Goal: Information Seeking & Learning: Learn about a topic

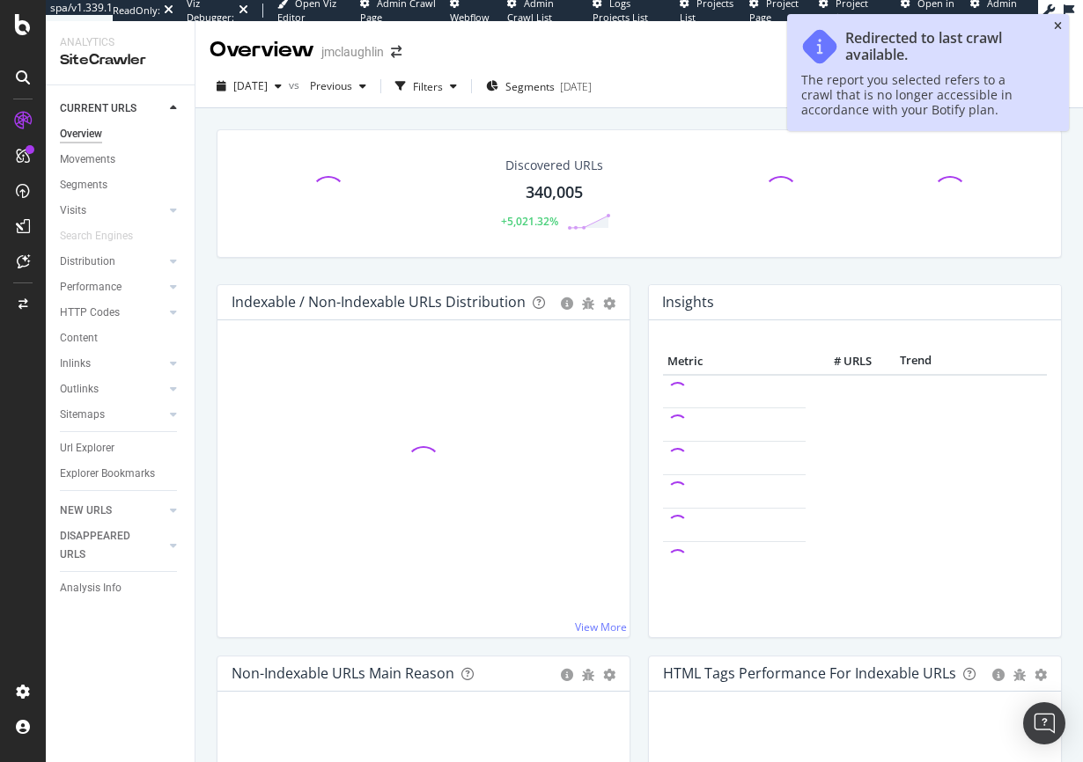
click at [1057, 26] on icon "close toast" at bounding box center [1058, 26] width 8 height 11
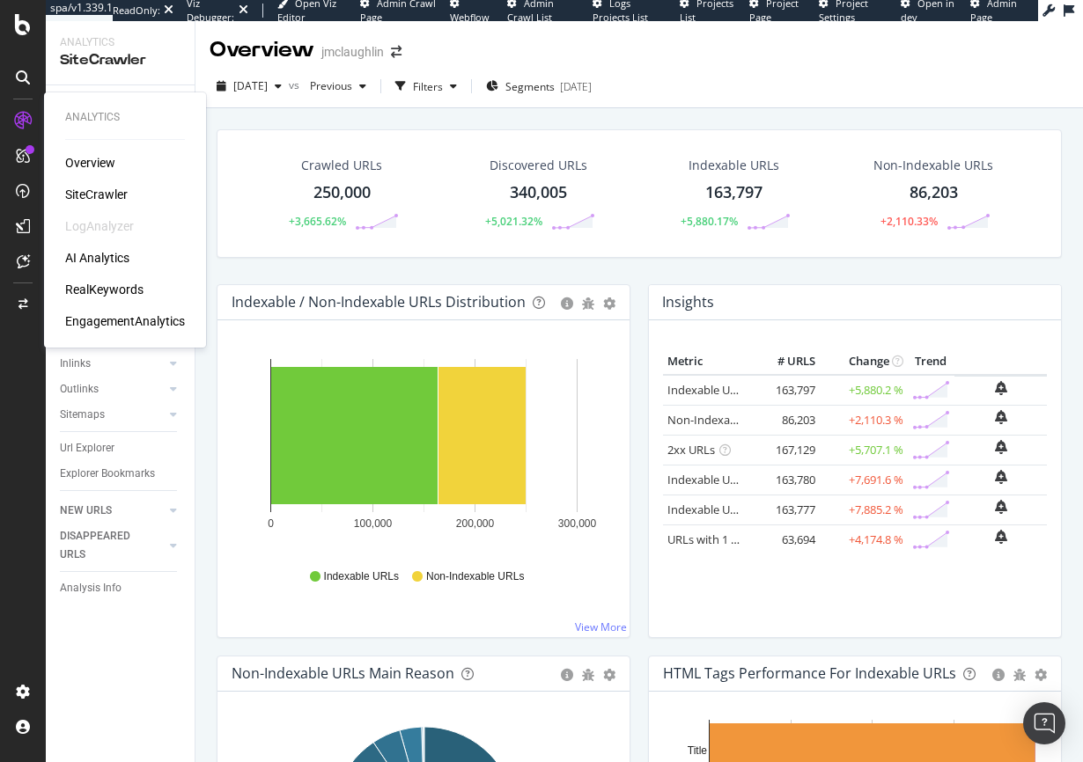
click at [98, 291] on div "RealKeywords" at bounding box center [104, 290] width 78 height 18
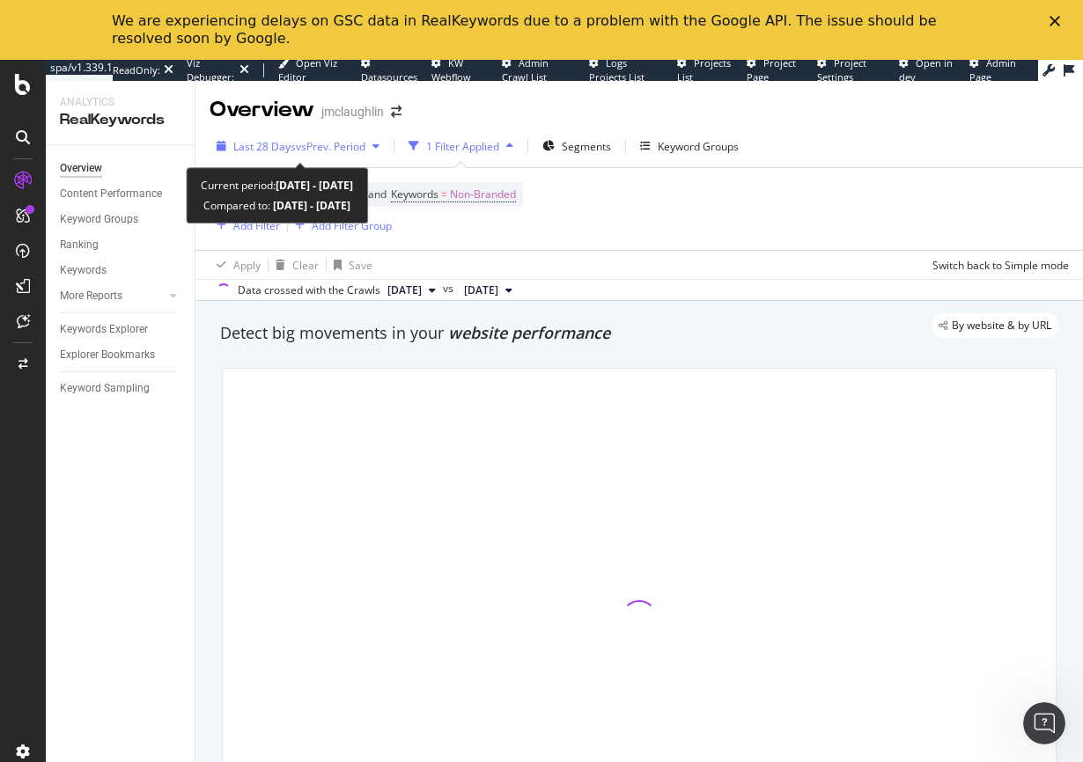
click at [370, 149] on div "button" at bounding box center [375, 146] width 21 height 11
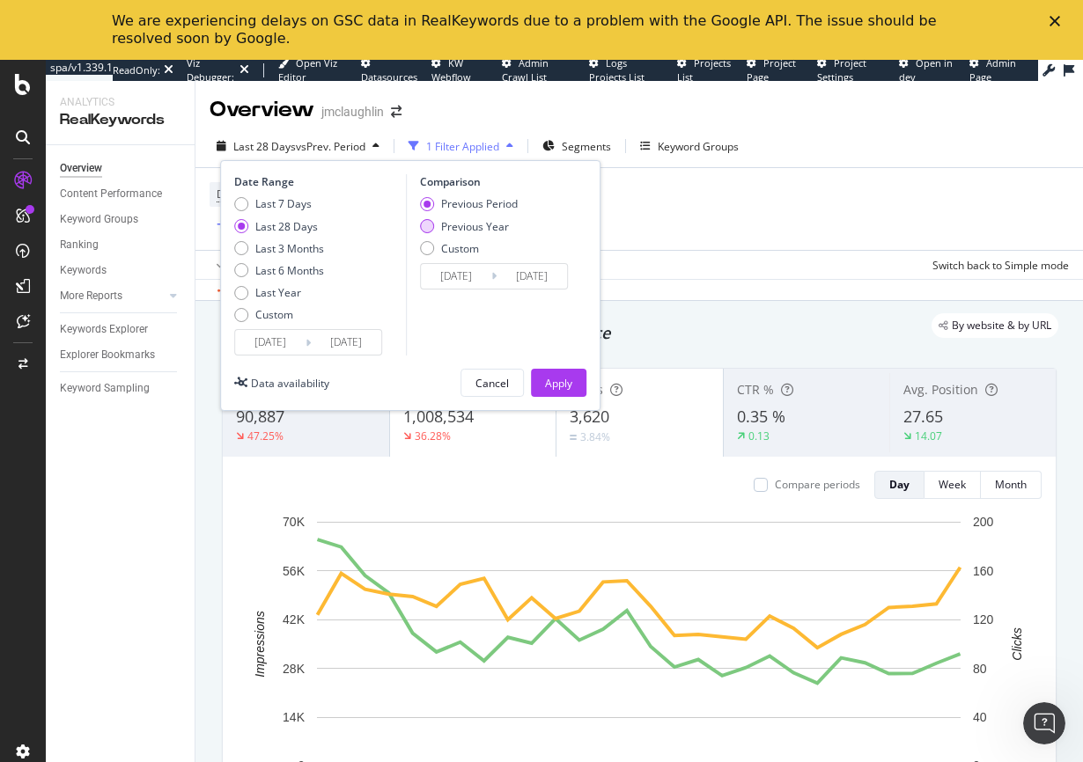
click at [423, 229] on div "Previous Year" at bounding box center [427, 226] width 14 height 14
type input "2024/09/09"
type input "2024/10/06"
click at [573, 388] on button "Apply" at bounding box center [558, 383] width 55 height 28
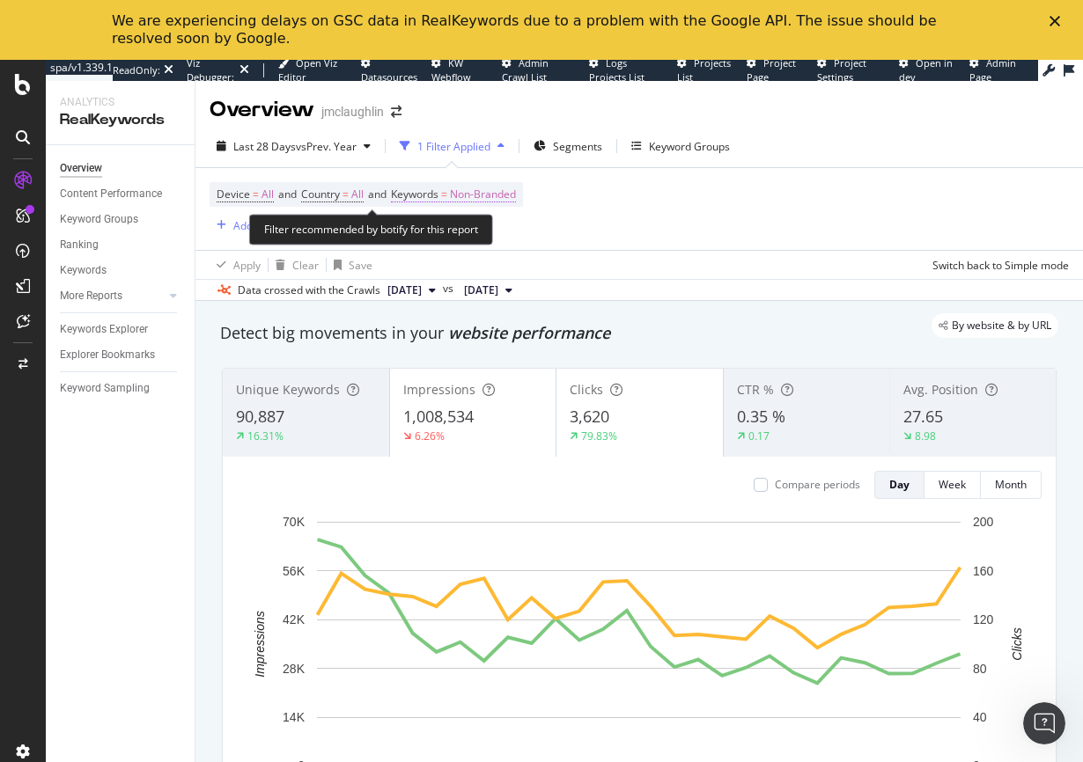
click at [488, 193] on span "Non-Branded" at bounding box center [483, 194] width 66 height 25
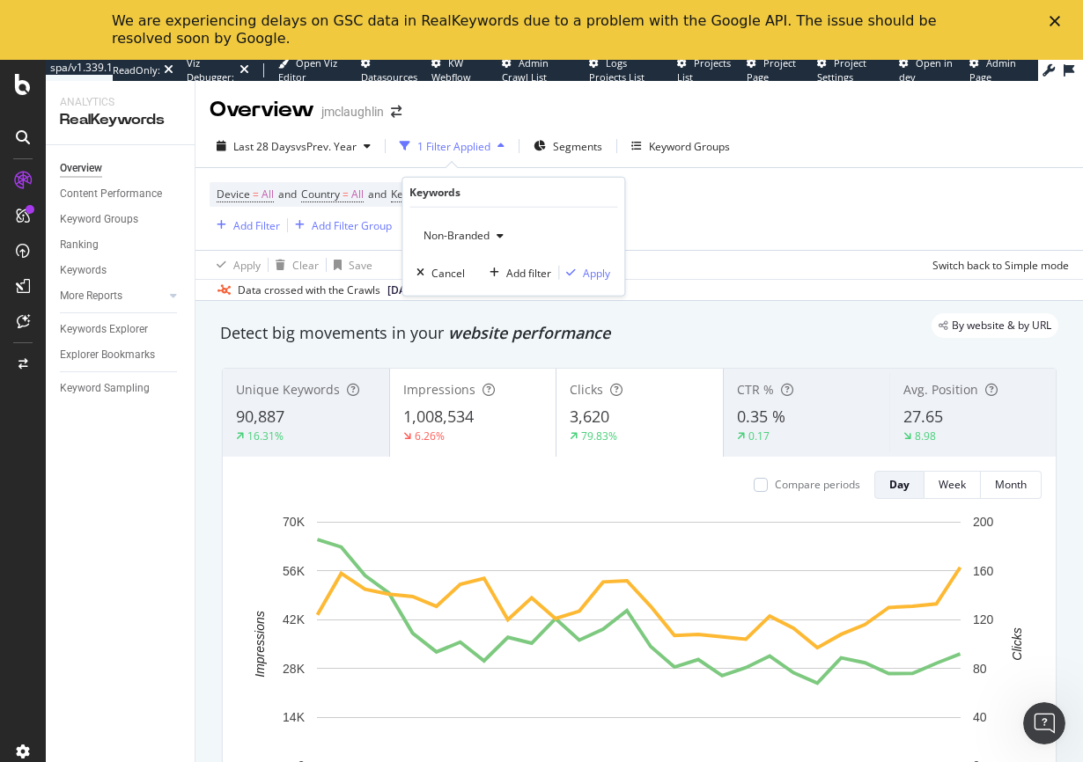
click at [467, 235] on span "Non-Branded" at bounding box center [452, 235] width 73 height 15
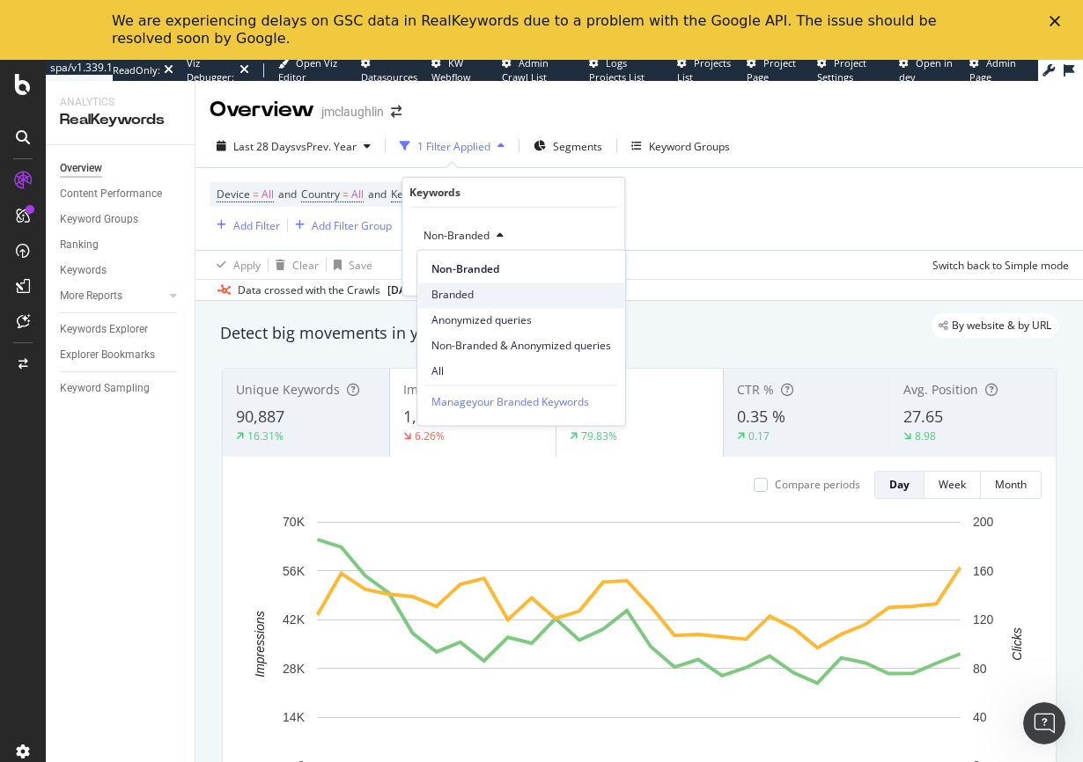
click at [477, 294] on span "Branded" at bounding box center [521, 296] width 180 height 16
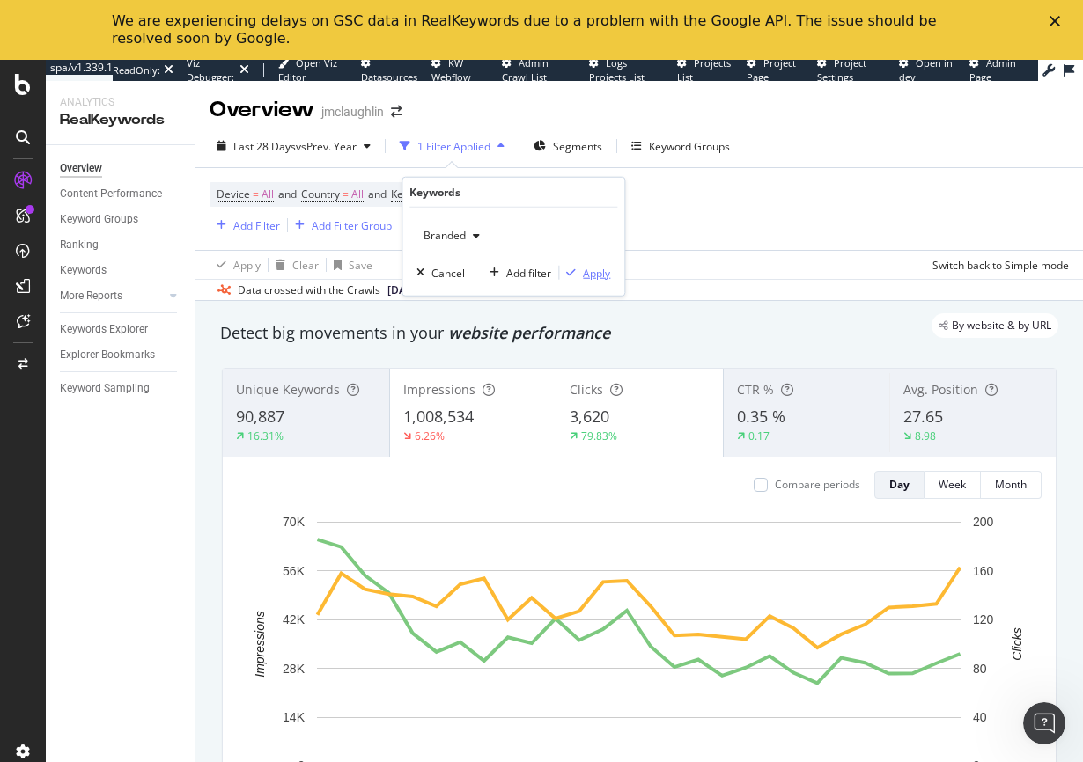
click at [596, 273] on div "Apply" at bounding box center [596, 272] width 27 height 15
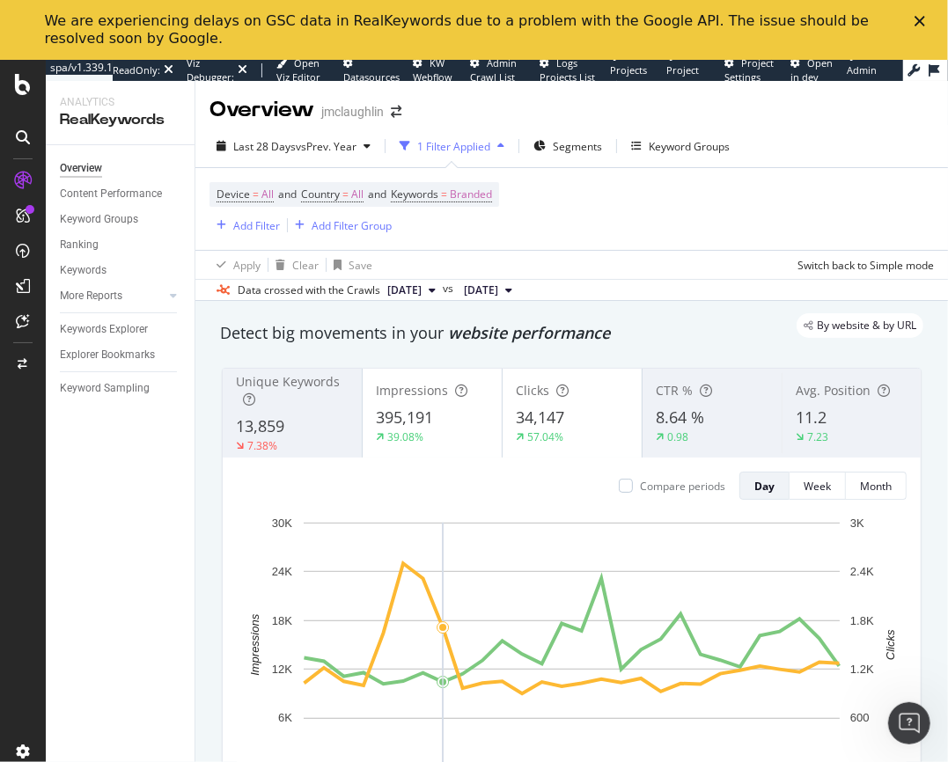
click at [927, 24] on div "Close" at bounding box center [924, 21] width 18 height 11
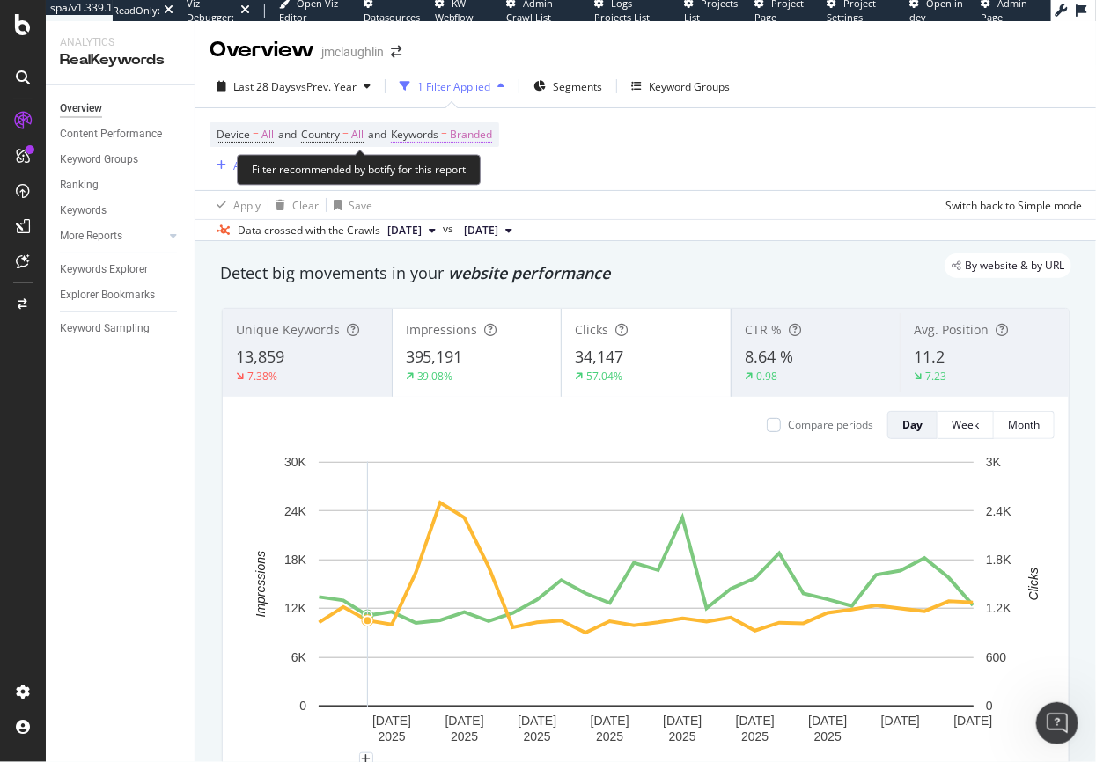
click at [461, 136] on span "Branded" at bounding box center [471, 134] width 42 height 25
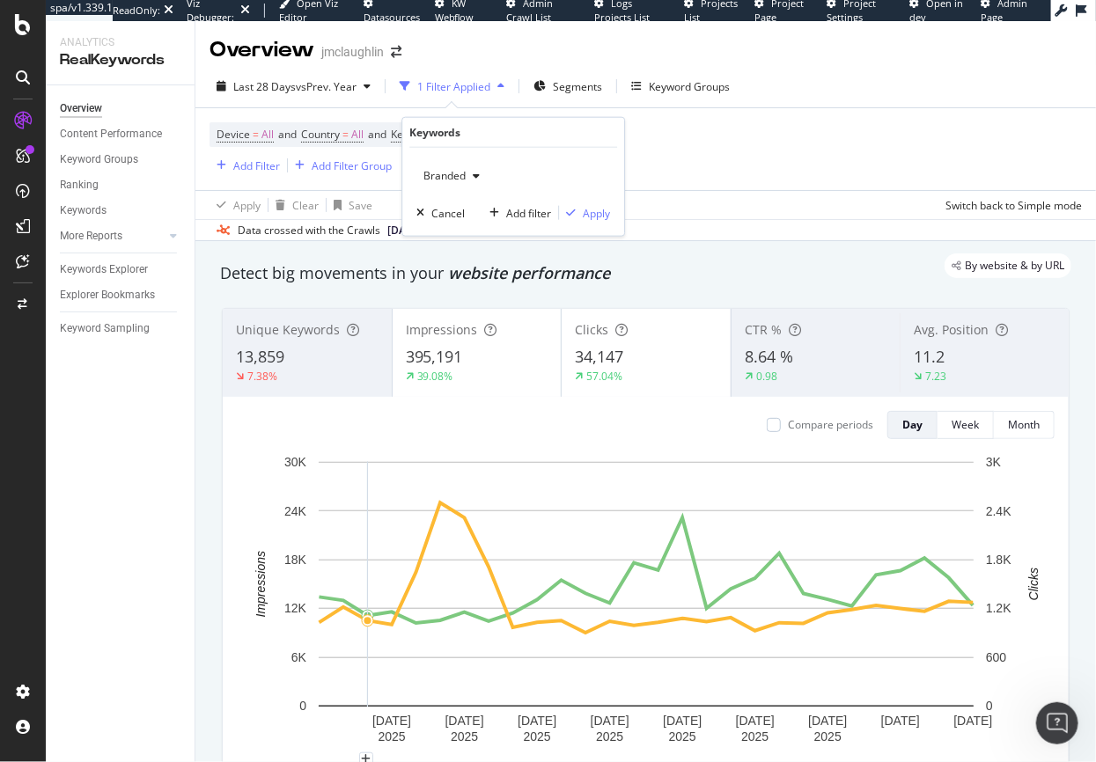
click at [451, 172] on span "Branded" at bounding box center [440, 175] width 49 height 15
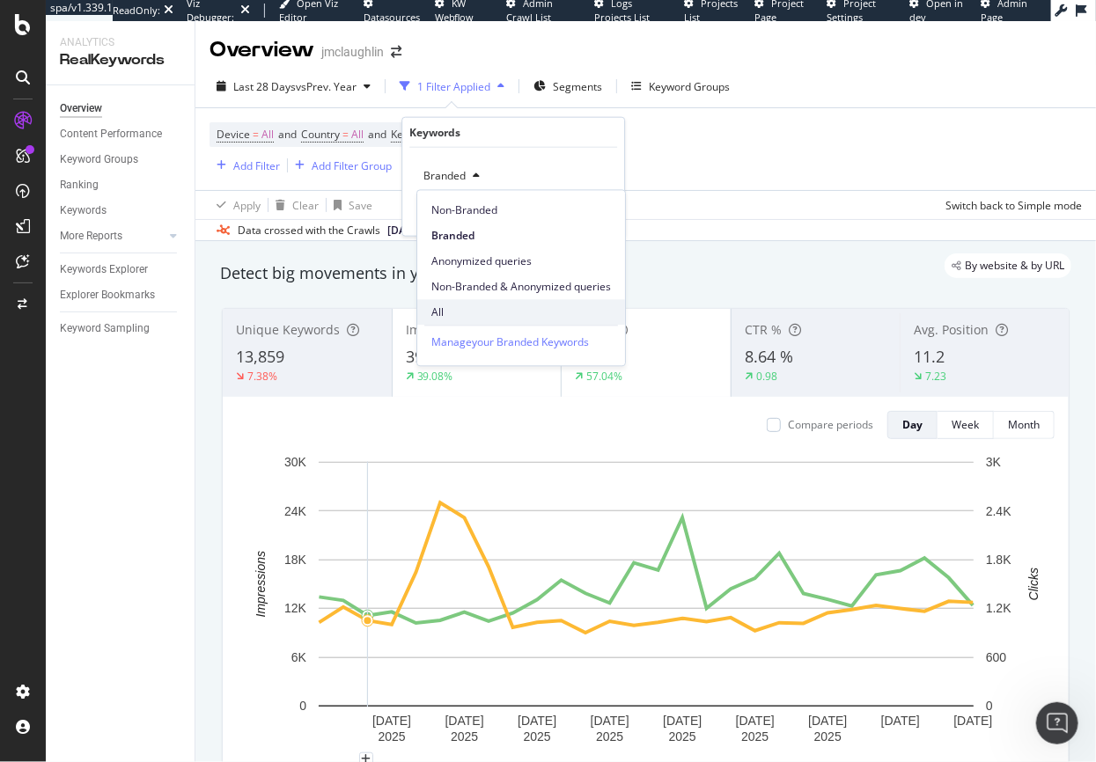
click at [445, 305] on span "All" at bounding box center [521, 313] width 180 height 16
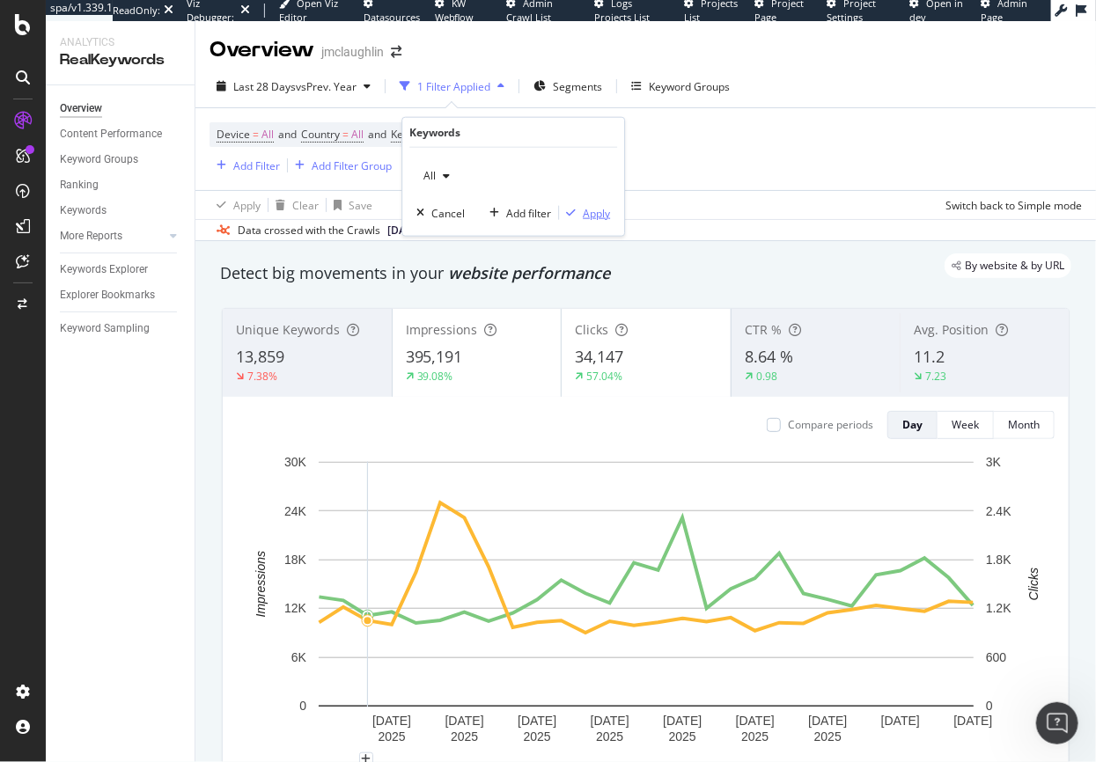
click at [595, 215] on div "Apply" at bounding box center [596, 212] width 27 height 15
